Goal: Task Accomplishment & Management: Use online tool/utility

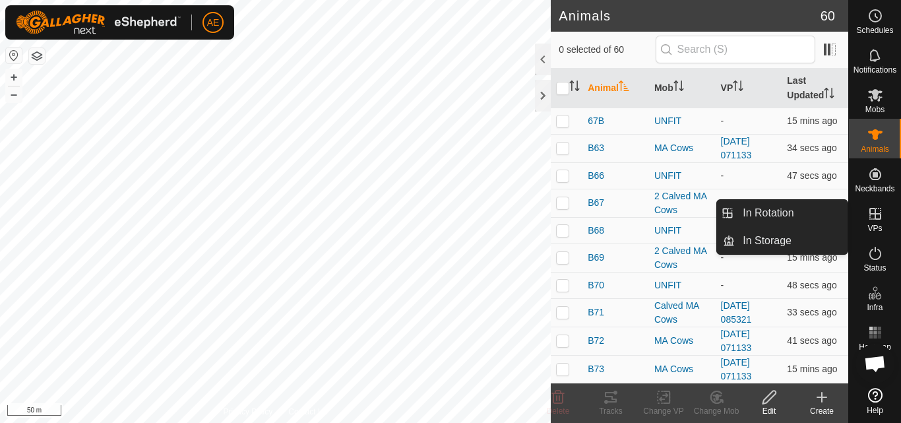
click at [876, 215] on icon at bounding box center [875, 214] width 16 height 16
click at [810, 212] on link "In Rotation" at bounding box center [791, 213] width 113 height 26
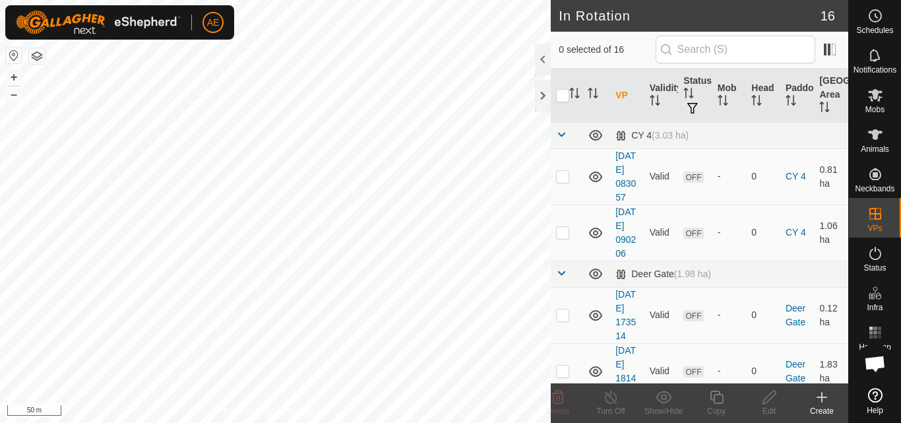
click at [824, 402] on icon at bounding box center [822, 397] width 16 height 16
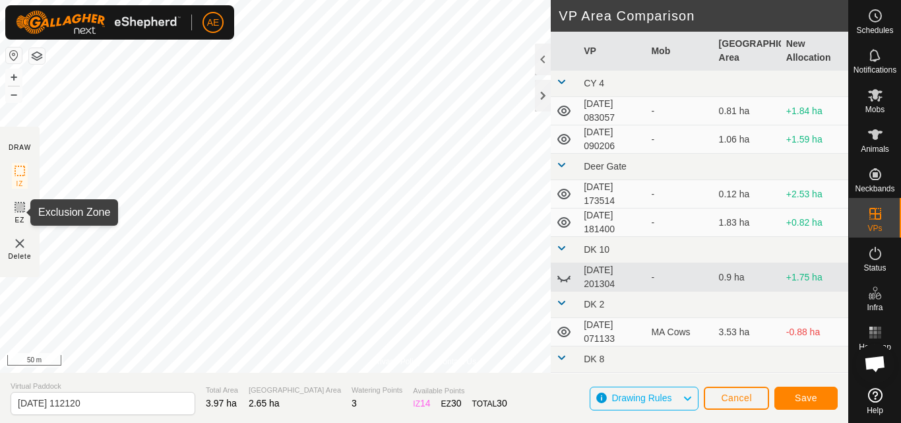
click at [18, 213] on icon at bounding box center [20, 207] width 16 height 16
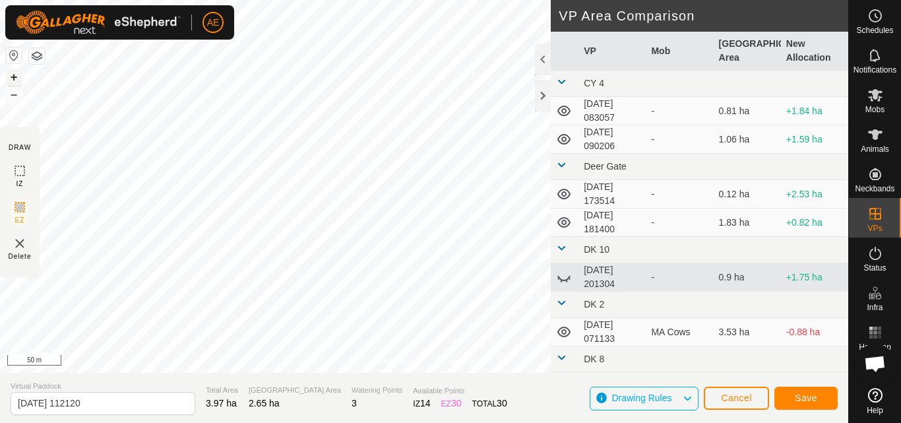
click at [13, 78] on button "+" at bounding box center [14, 77] width 16 height 16
click at [13, 77] on button "+" at bounding box center [14, 77] width 16 height 16
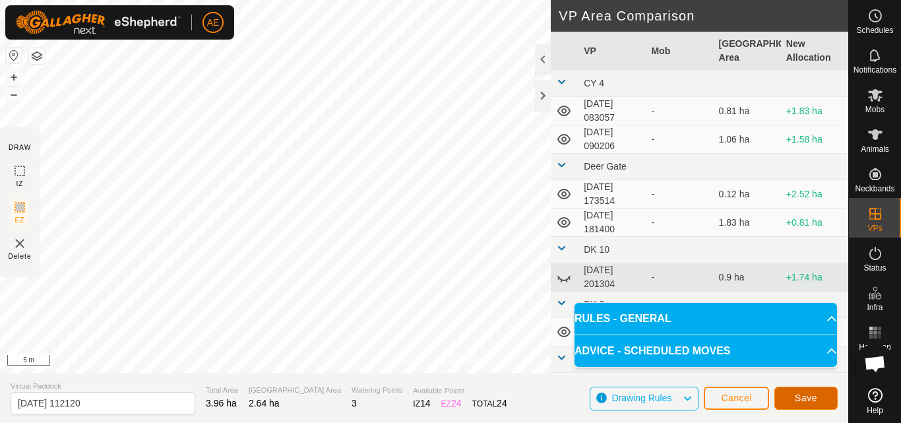
click at [816, 399] on span "Save" at bounding box center [806, 397] width 22 height 11
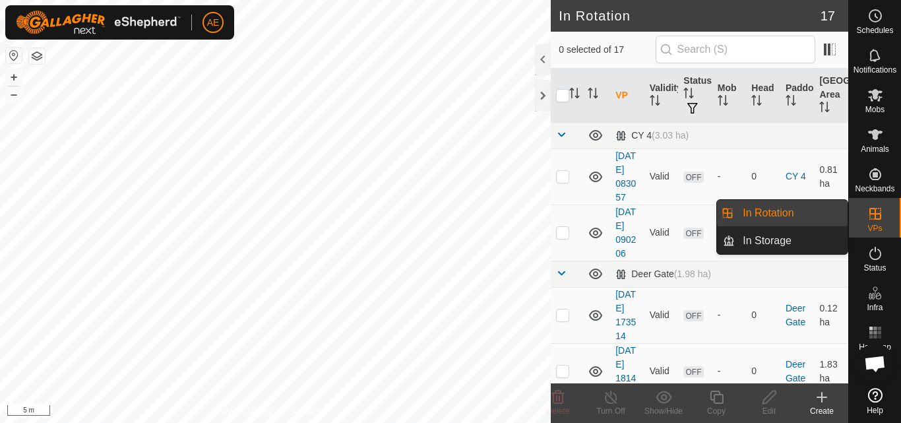
click at [878, 223] on es-virtualpaddocks-svg-icon at bounding box center [875, 213] width 24 height 21
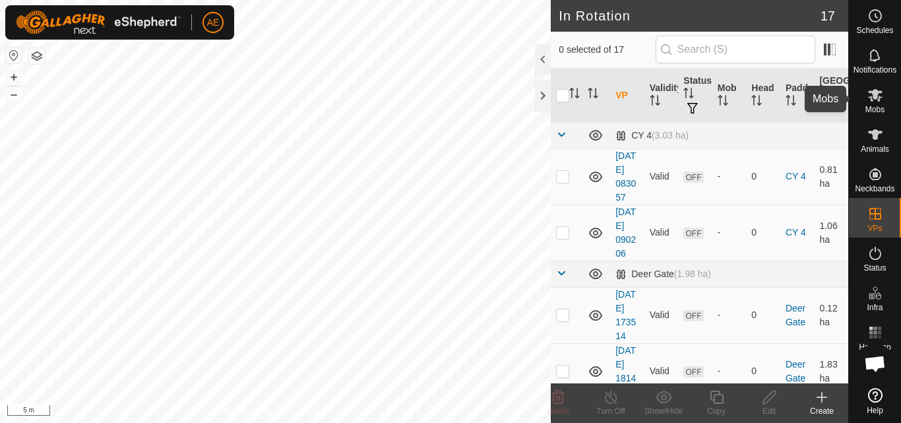
click at [873, 108] on span "Mobs" at bounding box center [874, 109] width 19 height 8
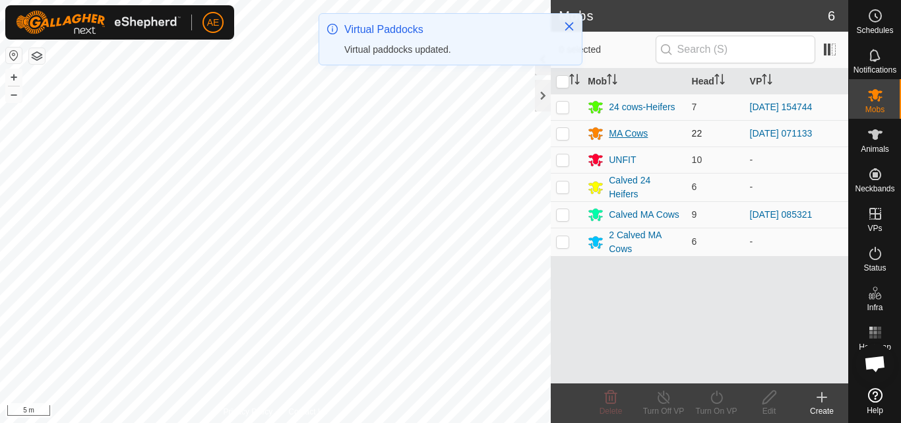
click at [622, 136] on div "MA Cows" at bounding box center [628, 134] width 39 height 14
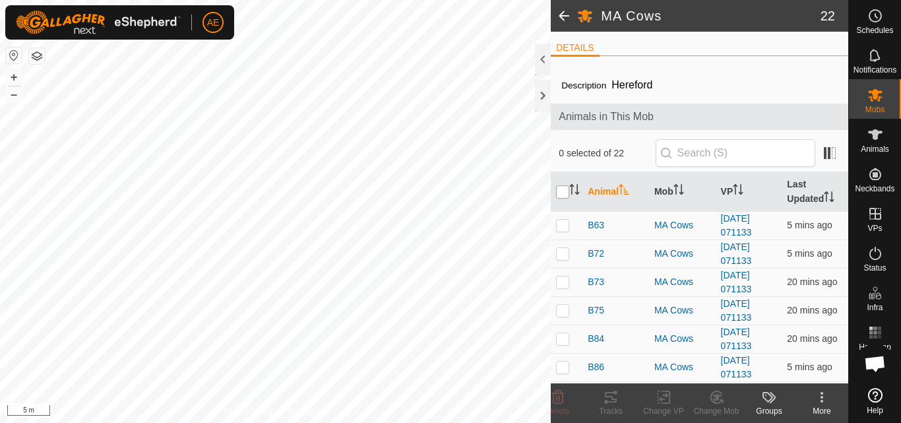
click at [563, 193] on input "checkbox" at bounding box center [562, 191] width 13 height 13
checkbox input "true"
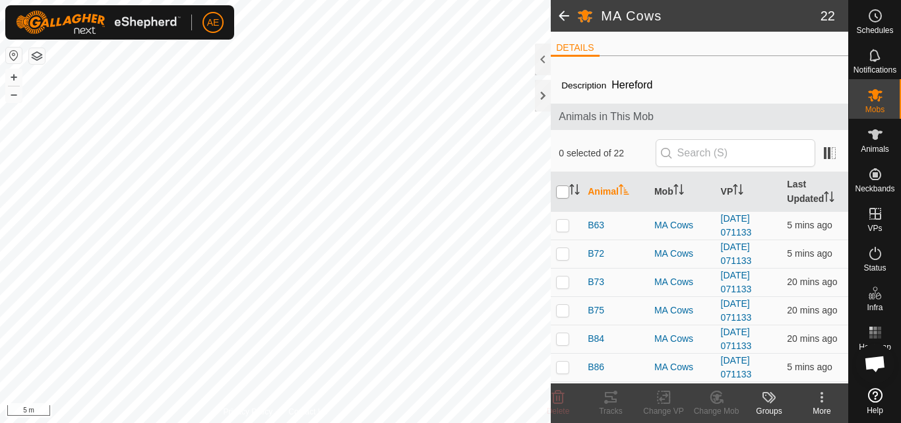
checkbox input "true"
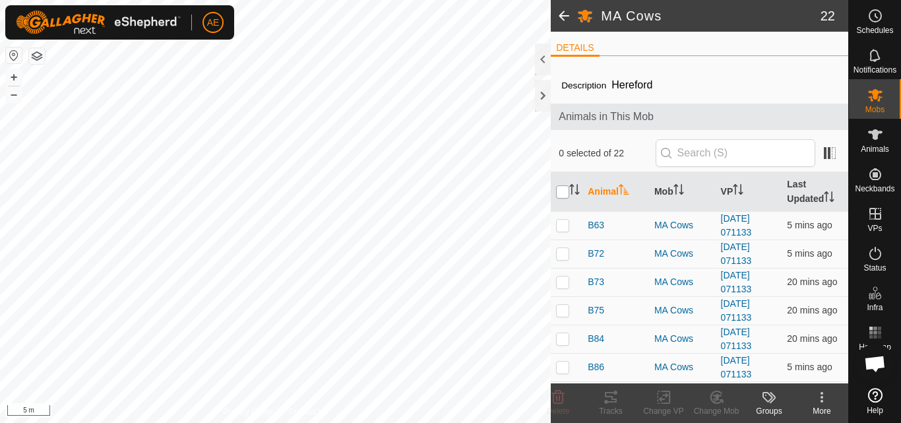
checkbox input "true"
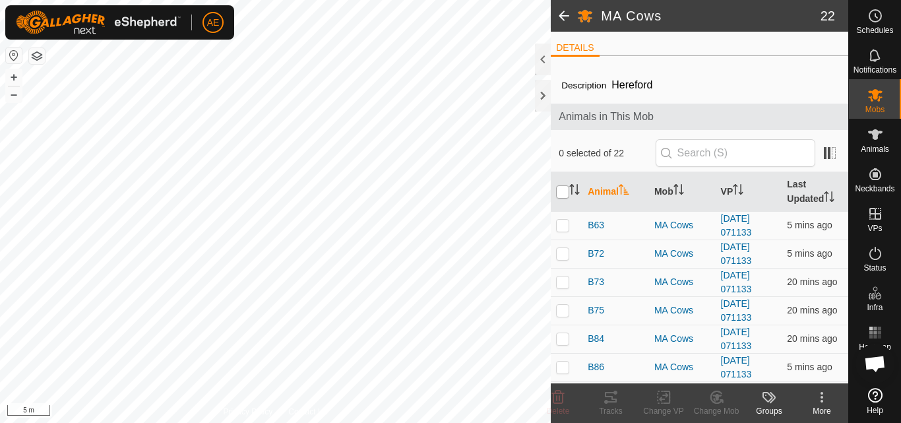
checkbox input "true"
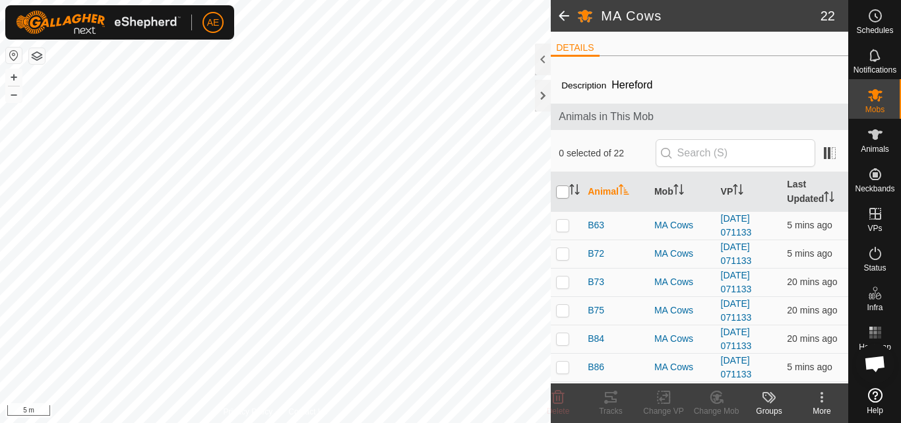
checkbox input "true"
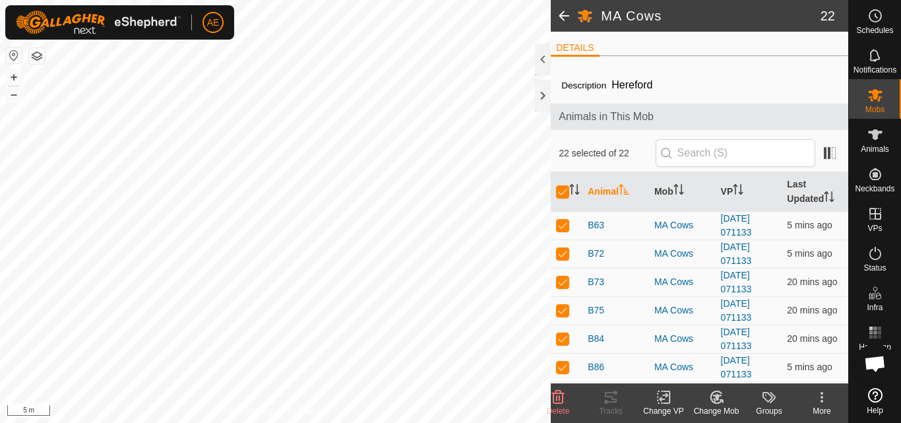
click at [664, 402] on icon at bounding box center [663, 397] width 16 height 16
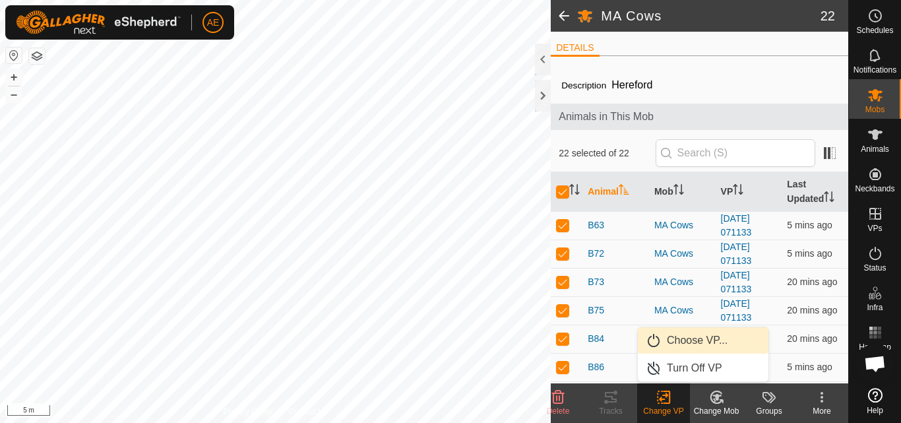
click at [688, 342] on link "Choose VP..." at bounding box center [703, 340] width 131 height 26
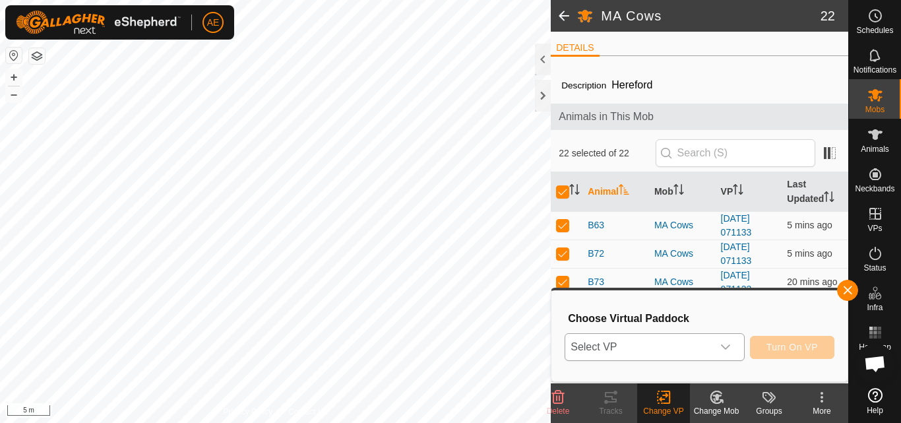
click at [727, 349] on icon "dropdown trigger" at bounding box center [725, 347] width 11 height 11
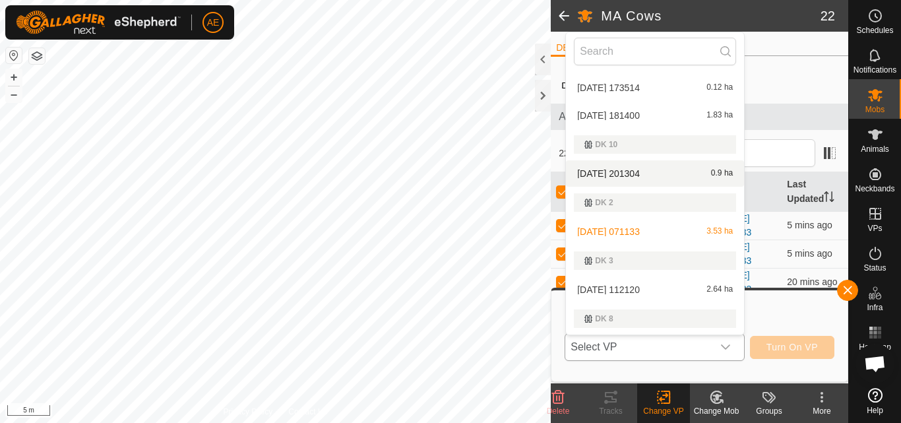
scroll to position [113, 0]
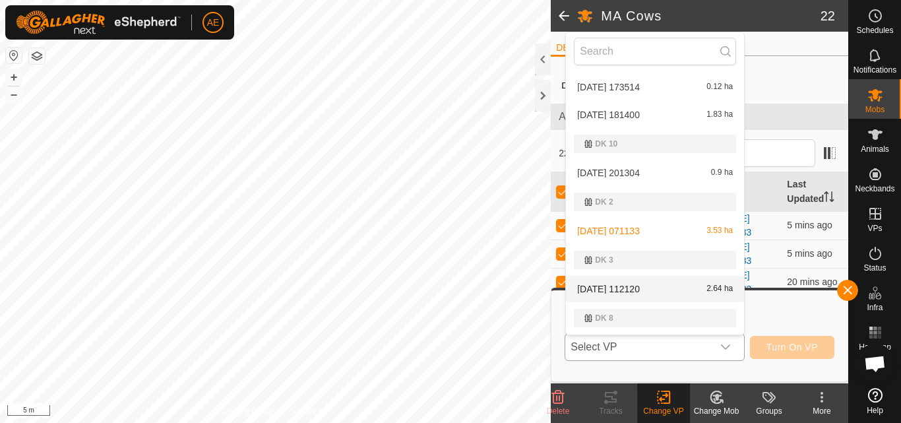
click at [656, 285] on li "2025-09-15 112120 2.64 ha" at bounding box center [655, 289] width 178 height 26
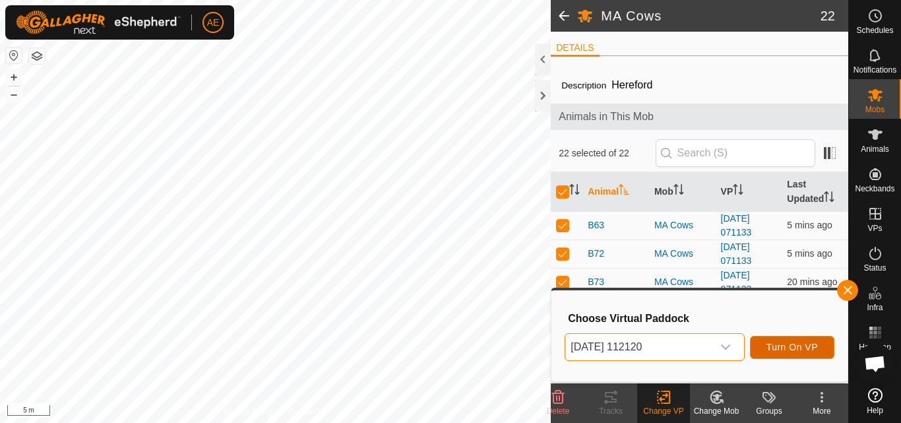
click at [793, 347] on span "Turn On VP" at bounding box center [791, 347] width 51 height 11
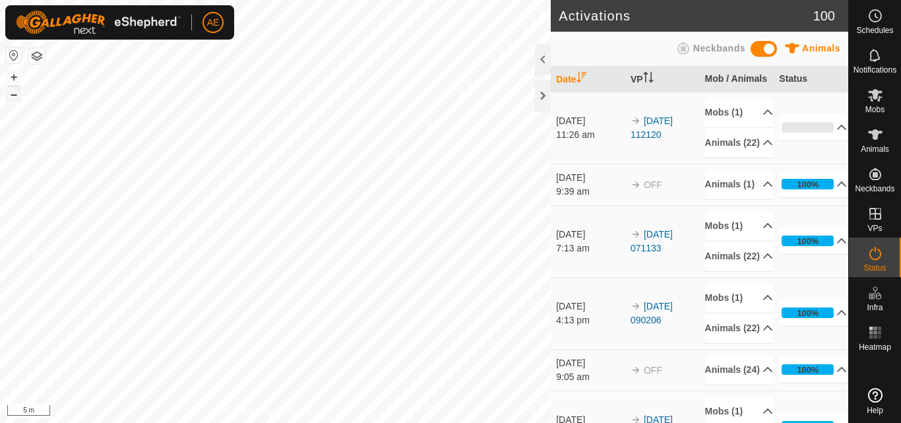
click at [13, 96] on button "–" at bounding box center [14, 94] width 16 height 16
